Goal: Find specific page/section: Find specific page/section

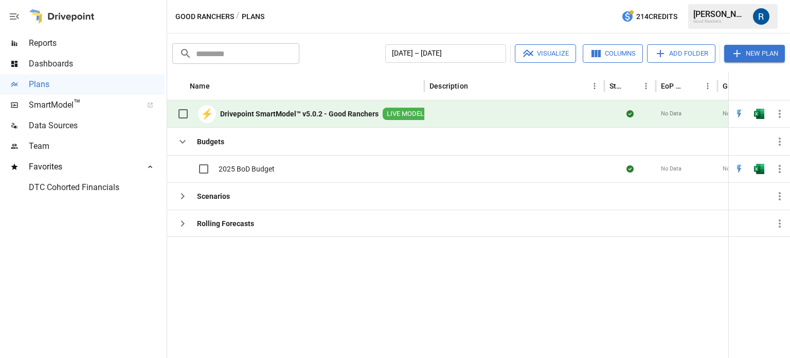
click at [60, 41] on span "Reports" at bounding box center [97, 43] width 136 height 12
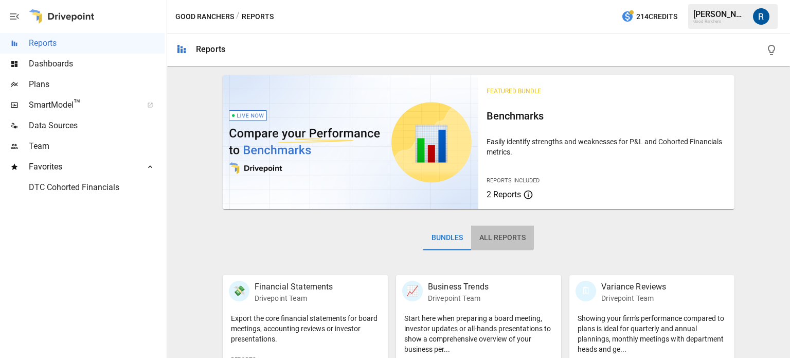
click at [492, 236] on button "All Reports" at bounding box center [502, 237] width 63 height 25
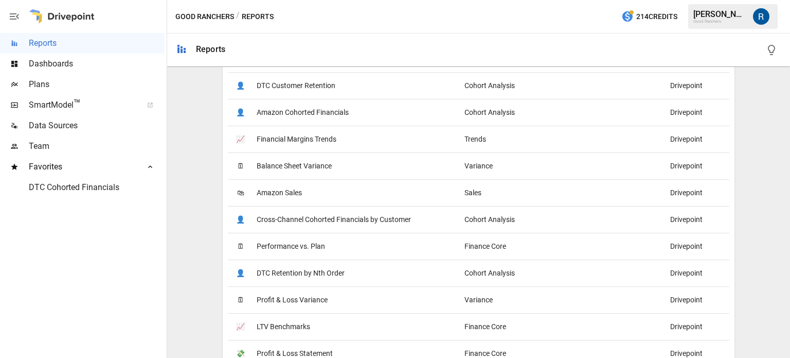
scroll to position [616, 0]
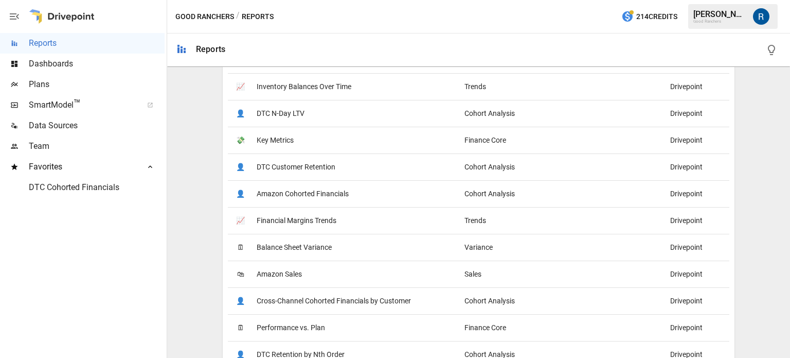
click at [288, 190] on span "Amazon Cohorted Financials" at bounding box center [303, 194] width 92 height 26
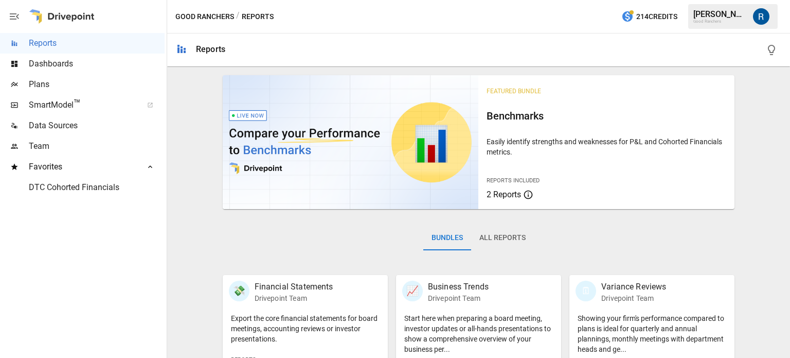
click at [505, 237] on button "All Reports" at bounding box center [502, 237] width 63 height 25
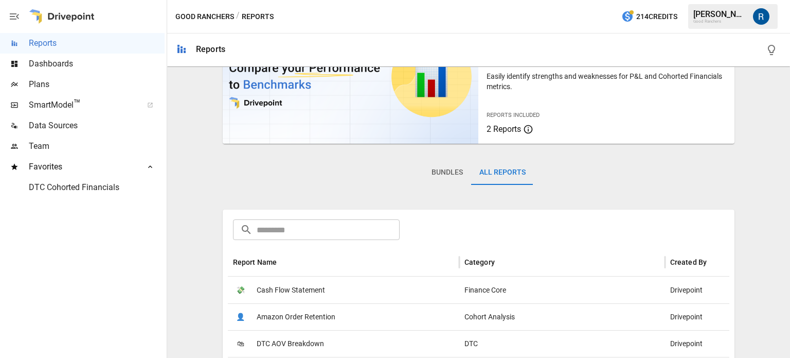
scroll to position [65, 0]
click at [303, 228] on input "text" at bounding box center [328, 229] width 143 height 21
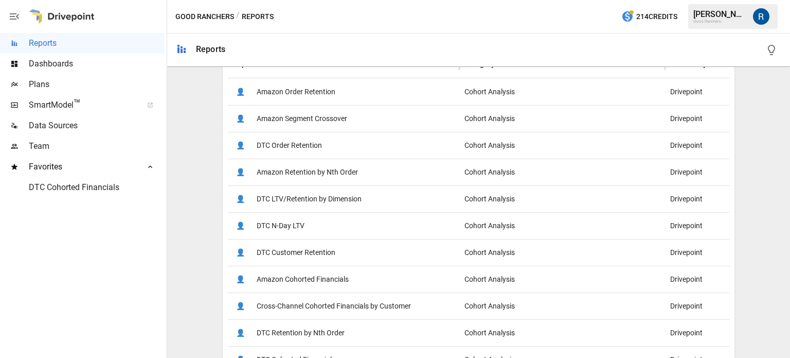
scroll to position [338, 0]
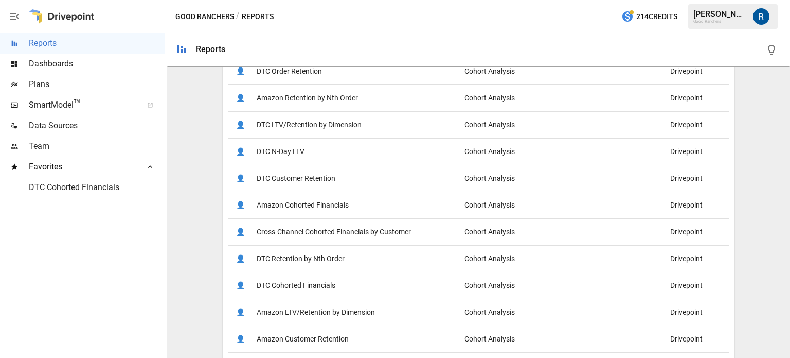
type input "******"
click at [301, 287] on span "DTC Cohorted Financials" at bounding box center [296, 285] width 79 height 26
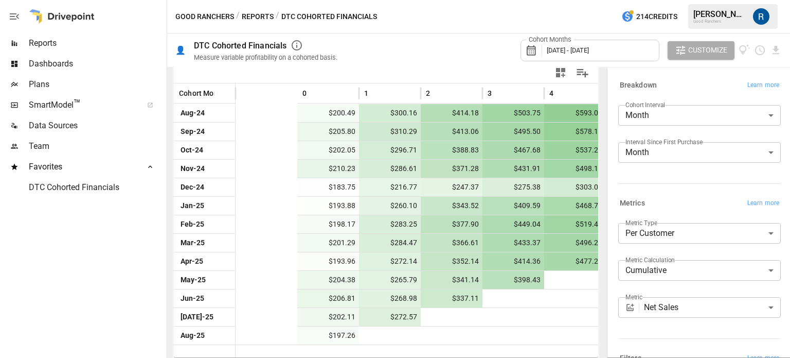
scroll to position [0, 119]
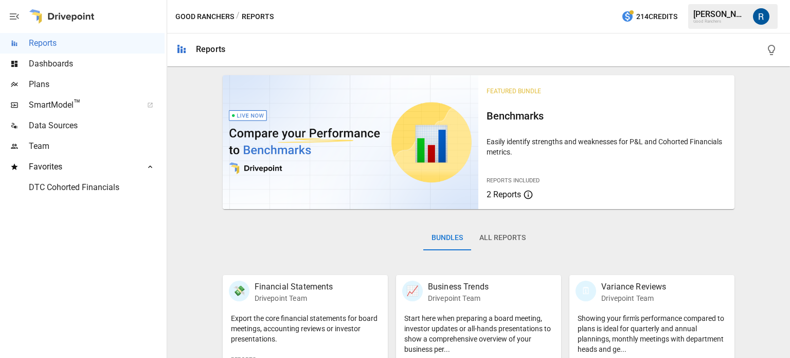
click at [498, 240] on button "All Reports" at bounding box center [502, 237] width 63 height 25
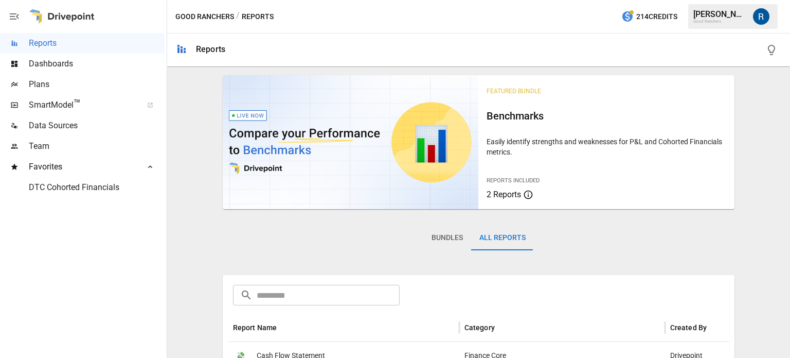
click at [318, 289] on input "text" at bounding box center [328, 295] width 143 height 21
type input "*"
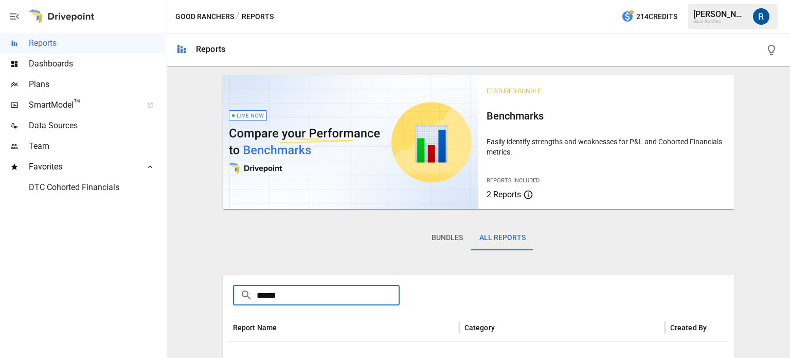
scroll to position [75, 0]
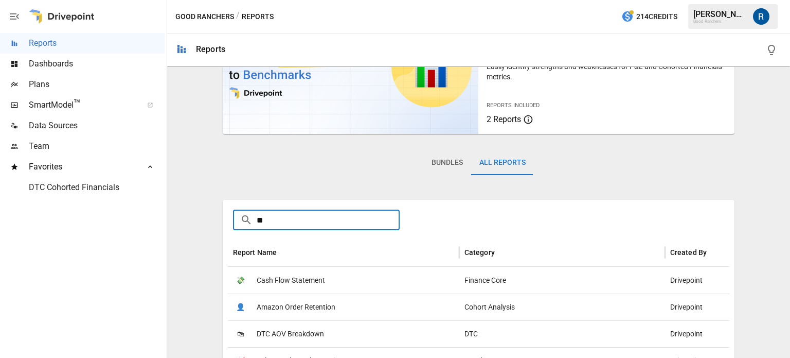
type input "*"
type input "***"
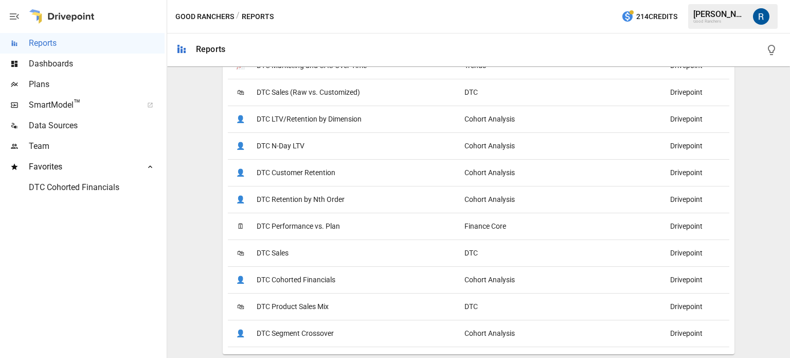
scroll to position [343, 0]
click at [307, 278] on span "DTC Cohorted Financials" at bounding box center [296, 280] width 79 height 26
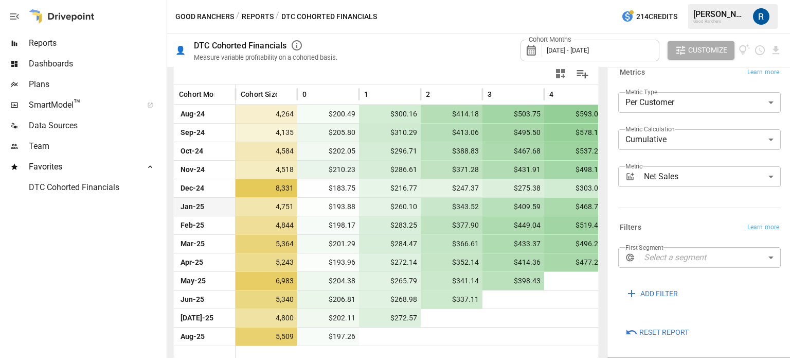
click at [51, 195] on div "DTC Cohorted Financials" at bounding box center [82, 187] width 165 height 21
click at [72, 193] on div "DTC Cohorted Financials" at bounding box center [82, 187] width 165 height 21
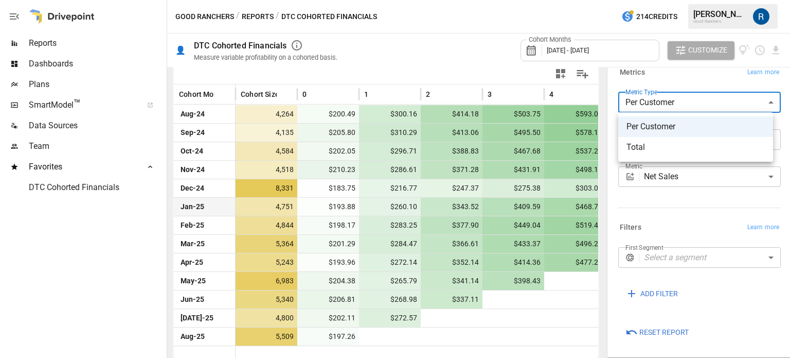
click at [661, 0] on body "Reports Dashboards Plans SmartModel ™ Data Sources Team Favorites DTC Cohorted …" at bounding box center [395, 0] width 790 height 0
click at [648, 152] on span "Total" at bounding box center [696, 147] width 138 height 12
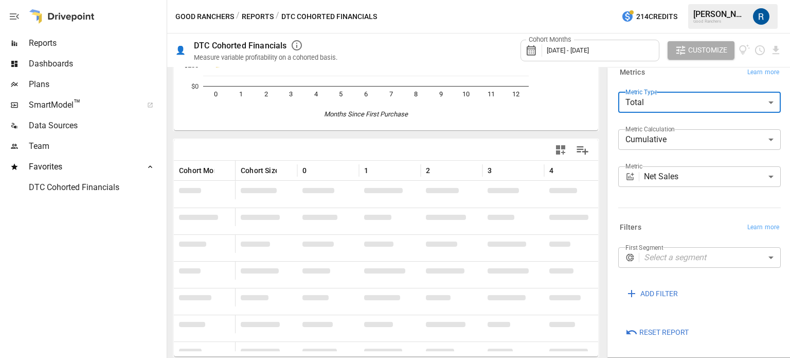
scroll to position [225, 0]
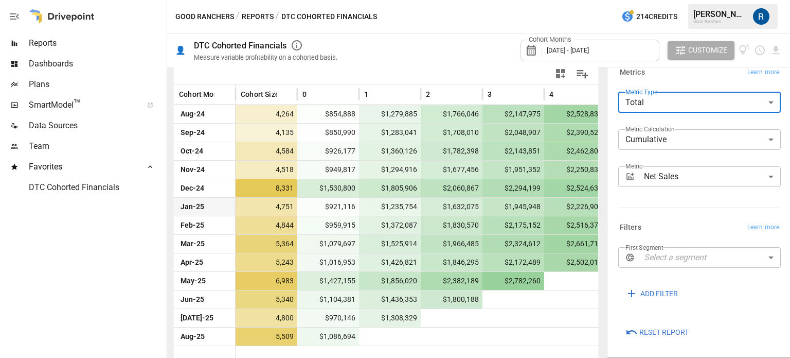
click at [674, 0] on body "Reports Dashboards Plans SmartModel ™ Data Sources Team Favorites DTC Cohorted …" at bounding box center [395, 0] width 790 height 0
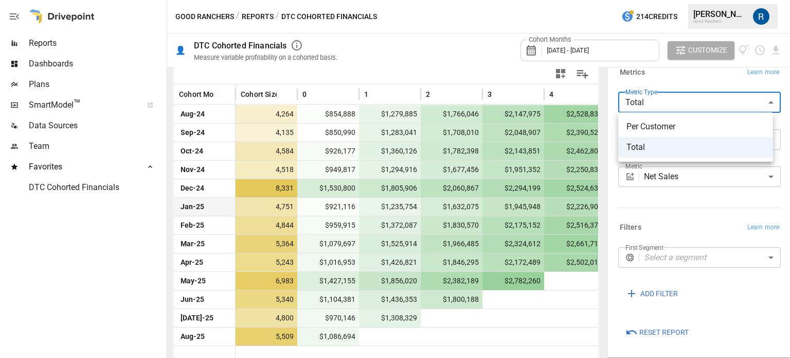
click at [658, 124] on span "Per Customer" at bounding box center [696, 126] width 138 height 12
type input "**********"
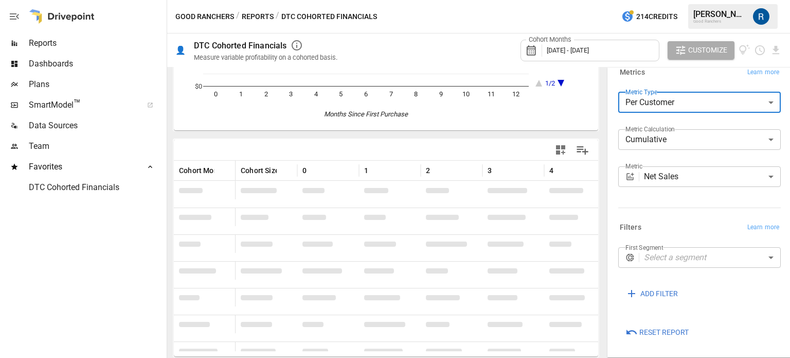
scroll to position [225, 0]
